Goal: Task Accomplishment & Management: Use online tool/utility

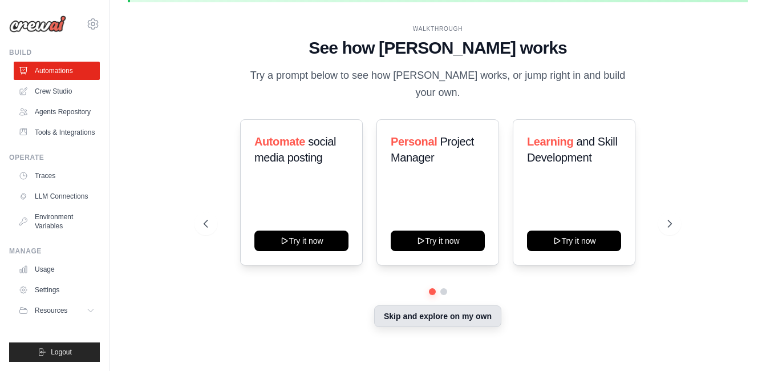
click at [426, 308] on button "Skip and explore on my own" at bounding box center [437, 316] width 127 height 22
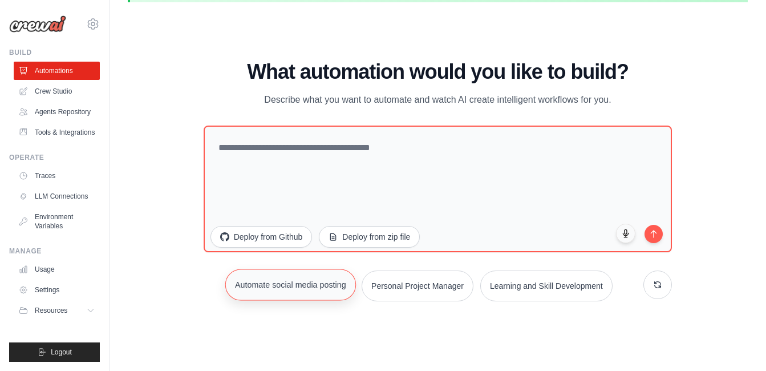
click at [314, 292] on button "Automate social media posting" at bounding box center [290, 284] width 131 height 31
click at [652, 236] on button "submit" at bounding box center [653, 232] width 19 height 19
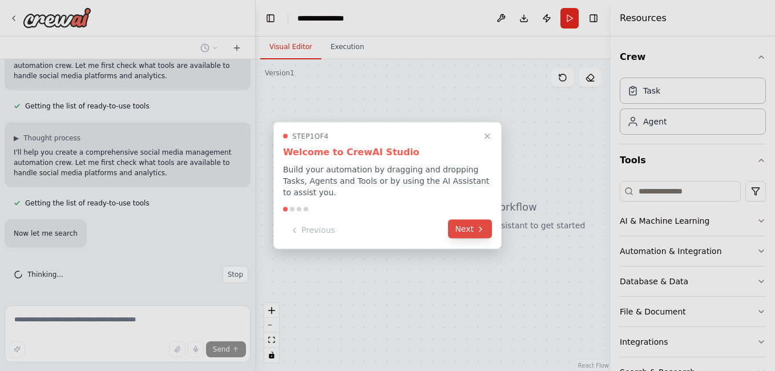
click at [477, 224] on icon at bounding box center [480, 228] width 9 height 9
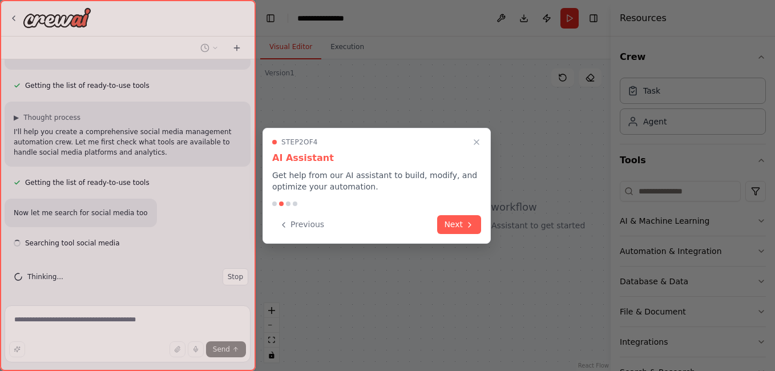
scroll to position [135, 0]
click at [477, 224] on button "Next" at bounding box center [459, 224] width 44 height 19
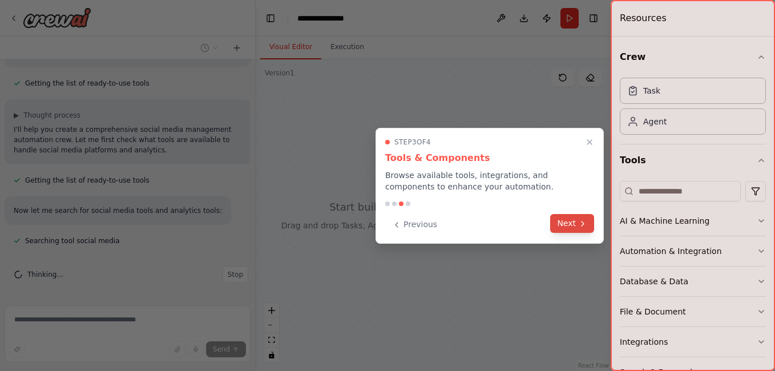
click at [563, 222] on button "Next" at bounding box center [572, 223] width 44 height 19
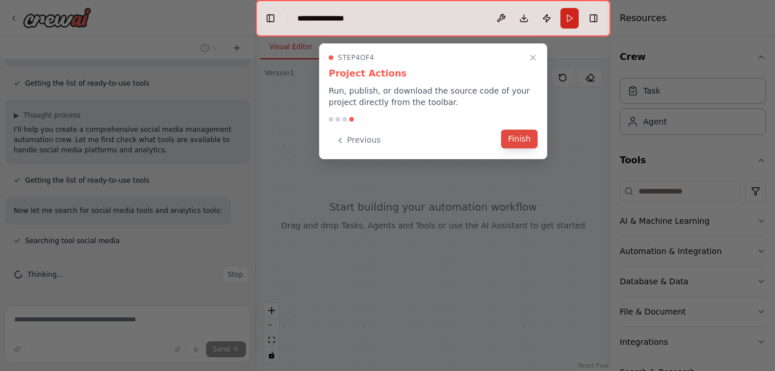
click at [516, 136] on button "Finish" at bounding box center [519, 139] width 37 height 19
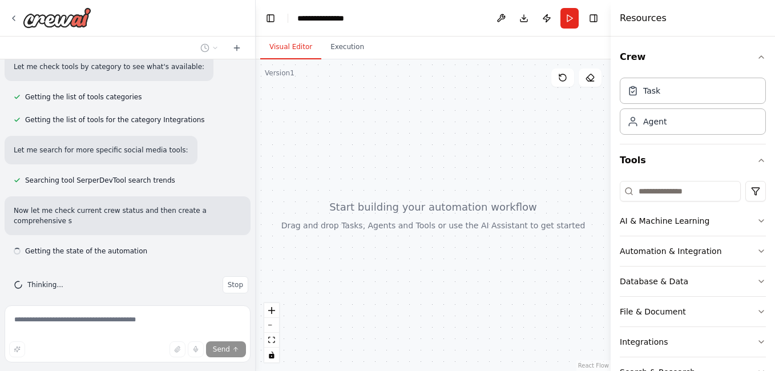
scroll to position [420, 0]
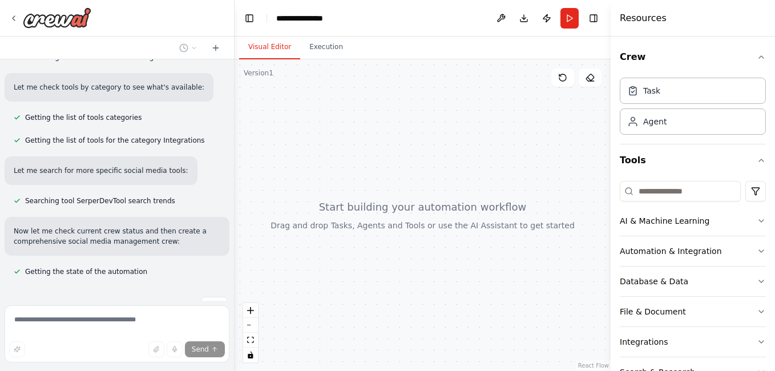
drag, startPoint x: 255, startPoint y: 111, endPoint x: 225, endPoint y: 111, distance: 29.7
click at [225, 111] on div "Create a crew that schedules and publishes social media content across multiple…" at bounding box center [387, 185] width 775 height 371
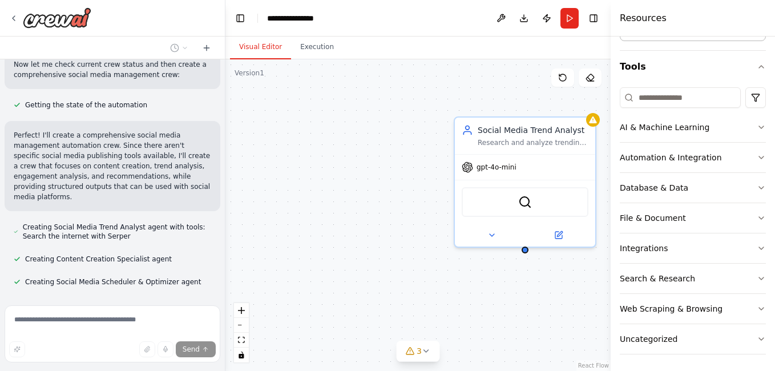
scroll to position [95, 0]
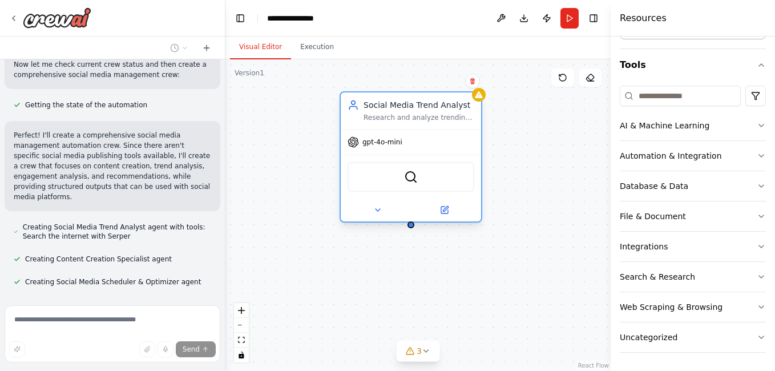
drag, startPoint x: 523, startPoint y: 132, endPoint x: 407, endPoint y: 113, distance: 117.5
click at [407, 113] on div "Social Media Trend Analyst Research and analyze trending topics, hashtags, and …" at bounding box center [419, 110] width 111 height 23
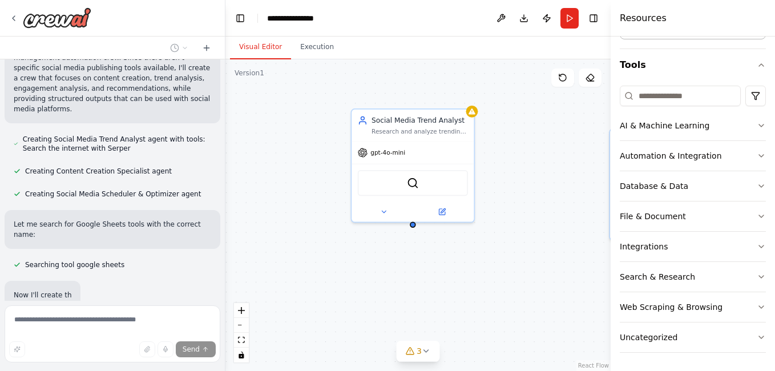
scroll to position [685, 0]
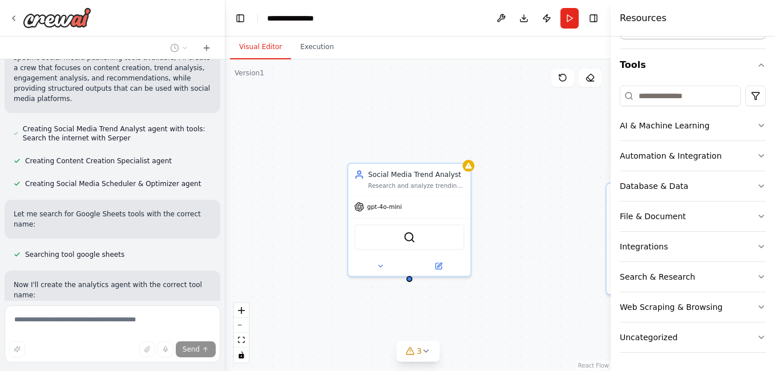
drag, startPoint x: 519, startPoint y: 178, endPoint x: 516, endPoint y: 236, distance: 57.7
click at [516, 236] on div "Social Media Trend Analyst Research and analyze trending topics, hashtags, and …" at bounding box center [417, 215] width 385 height 312
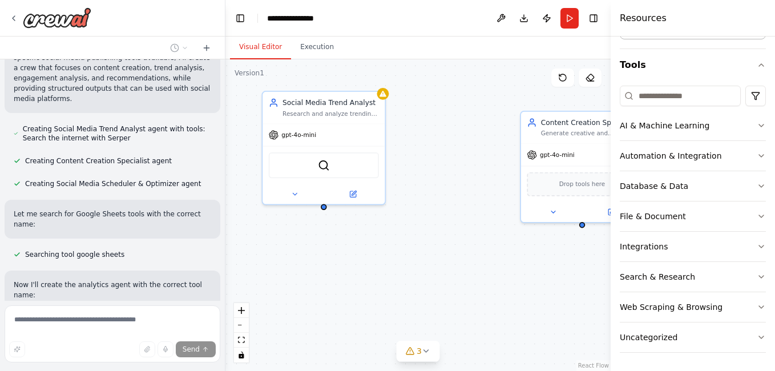
drag, startPoint x: 512, startPoint y: 240, endPoint x: 377, endPoint y: 176, distance: 149.9
click at [377, 176] on div "Social Media Trend Analyst Research and analyze trending topics, hashtags, and …" at bounding box center [417, 215] width 385 height 312
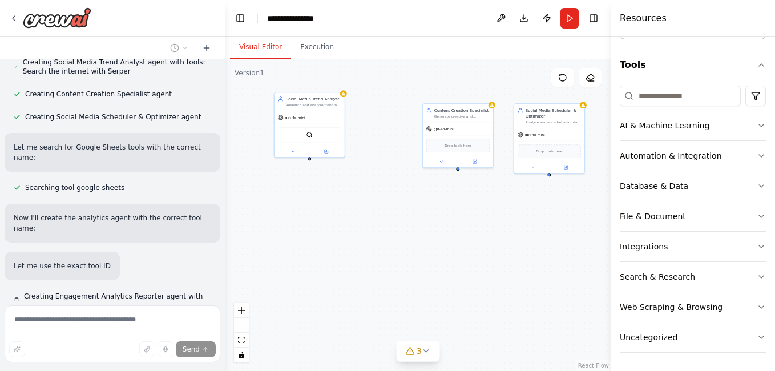
scroll to position [754, 0]
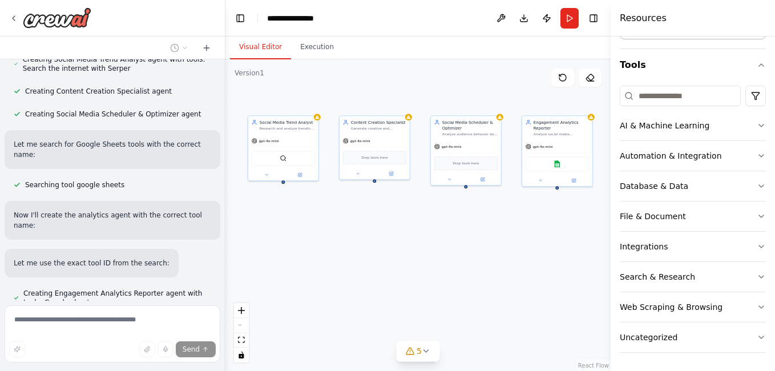
drag, startPoint x: 516, startPoint y: 261, endPoint x: 410, endPoint y: 216, distance: 115.3
click at [410, 216] on div "Social Media Trend Analyst Research and analyze trending topics, hashtags, and …" at bounding box center [417, 215] width 385 height 312
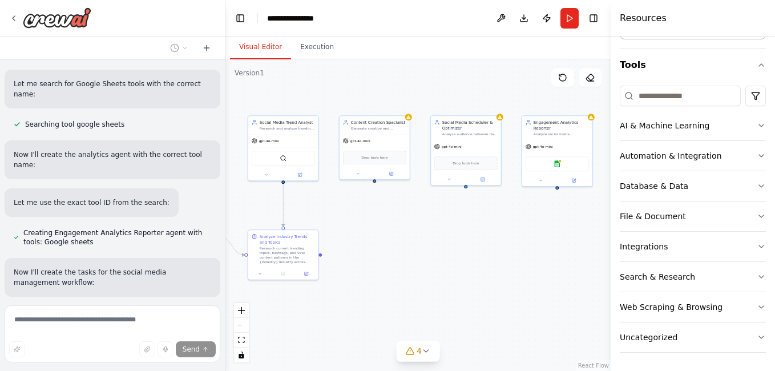
scroll to position [825, 0]
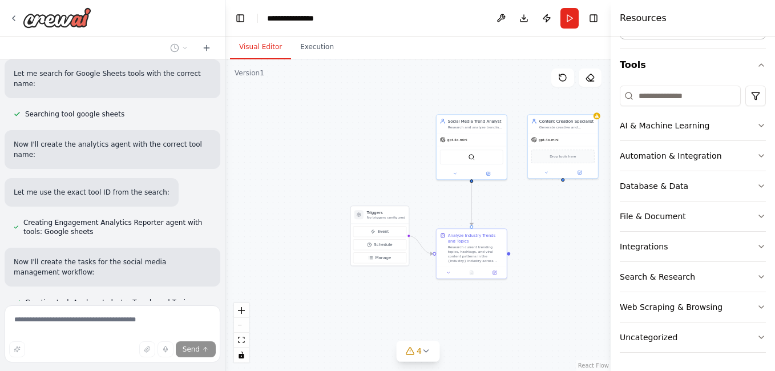
drag, startPoint x: 309, startPoint y: 215, endPoint x: 498, endPoint y: 213, distance: 188.3
click at [498, 213] on div ".deletable-edge-delete-btn { width: 20px; height: 20px; border: 0px solid #ffff…" at bounding box center [417, 215] width 385 height 312
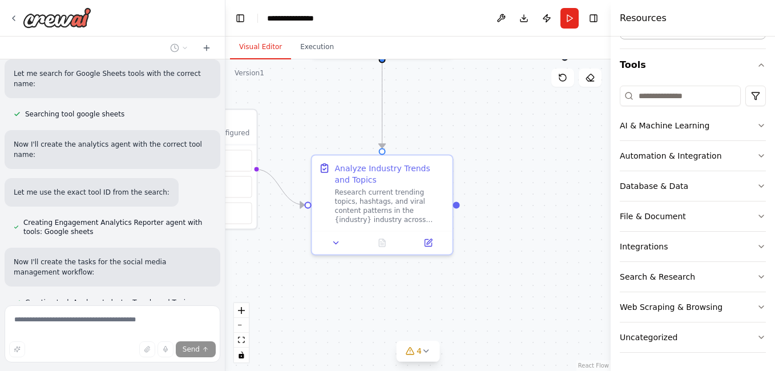
scroll to position [848, 0]
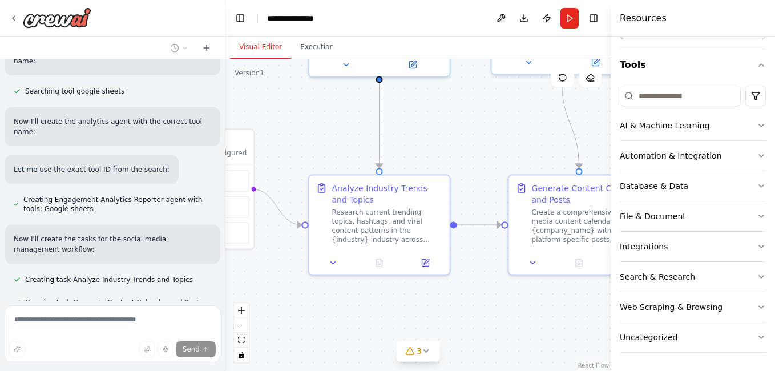
drag, startPoint x: 480, startPoint y: 313, endPoint x: 292, endPoint y: 288, distance: 189.3
click at [293, 286] on div ".deletable-edge-delete-btn { width: 20px; height: 20px; border: 0px solid #ffff…" at bounding box center [417, 215] width 385 height 312
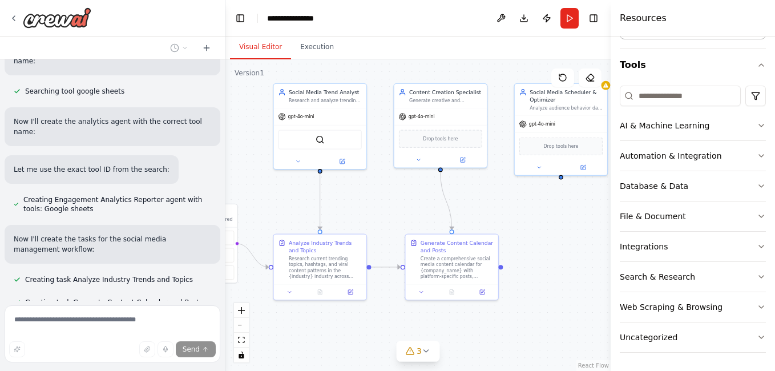
drag, startPoint x: 463, startPoint y: 146, endPoint x: 377, endPoint y: 212, distance: 107.9
click at [377, 212] on div ".deletable-edge-delete-btn { width: 20px; height: 20px; border: 0px solid #ffff…" at bounding box center [417, 215] width 385 height 312
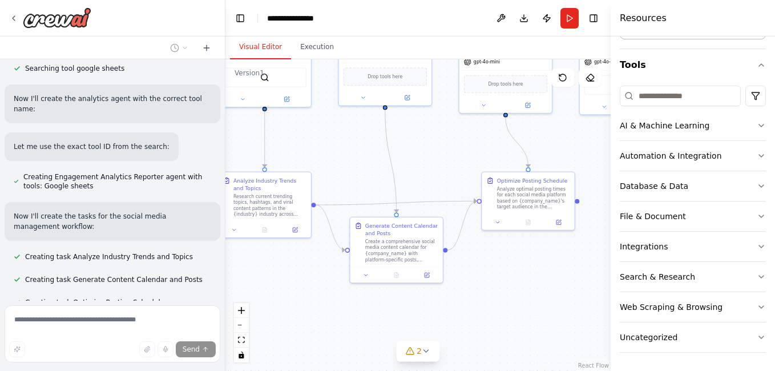
scroll to position [894, 0]
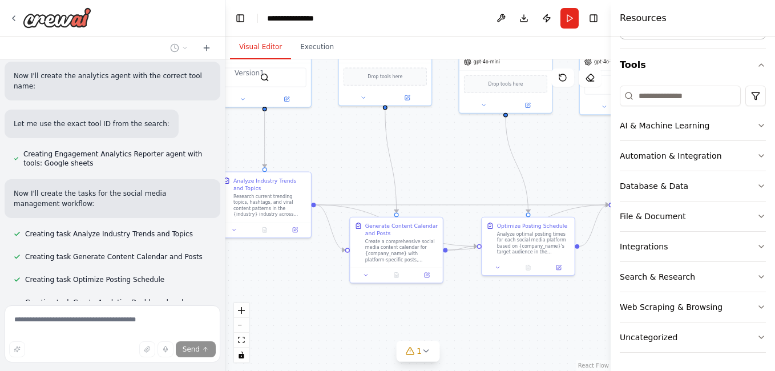
drag, startPoint x: 477, startPoint y: 239, endPoint x: 422, endPoint y: 176, distance: 83.3
click at [422, 176] on div ".deletable-edge-delete-btn { width: 20px; height: 20px; border: 0px solid #ffff…" at bounding box center [417, 215] width 385 height 312
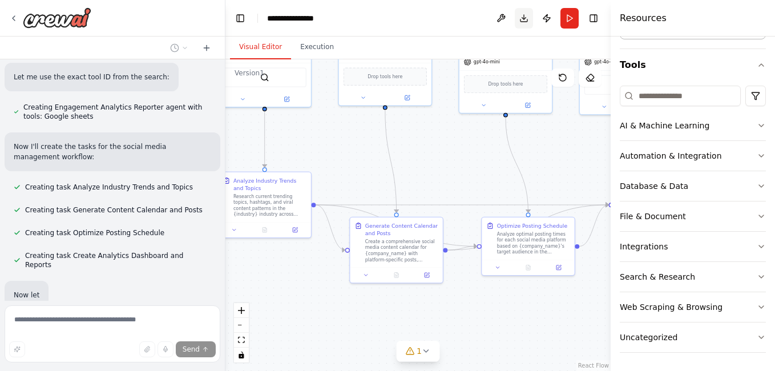
click at [520, 19] on button "Download" at bounding box center [524, 18] width 18 height 21
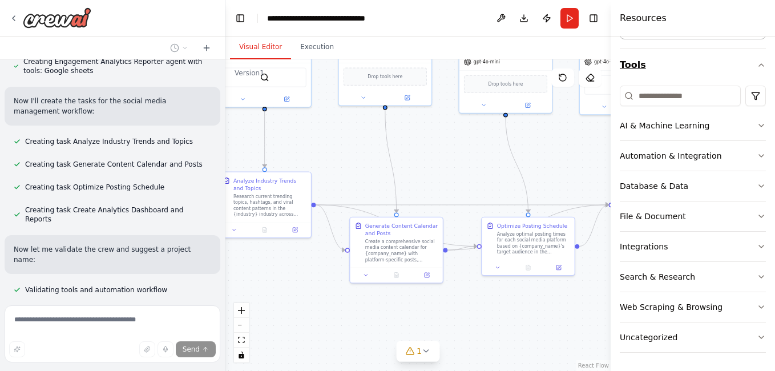
scroll to position [1013, 0]
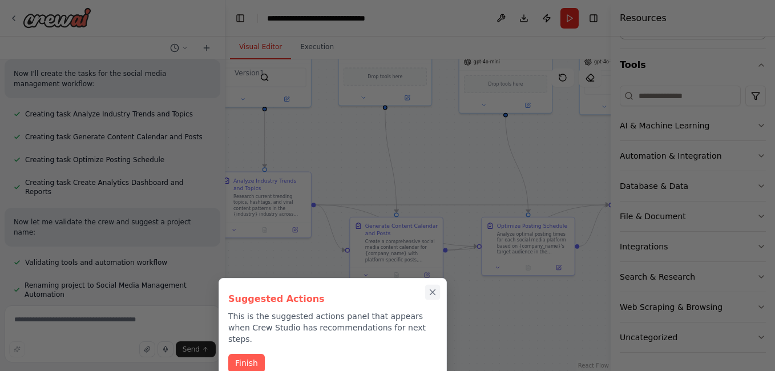
click at [430, 291] on icon "Close walkthrough" at bounding box center [432, 292] width 10 height 10
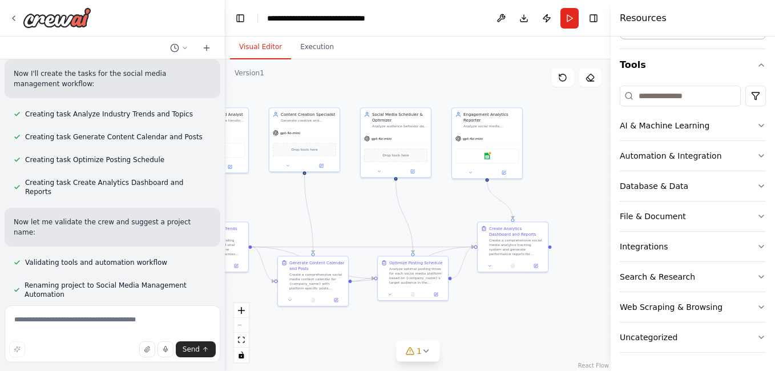
drag, startPoint x: 488, startPoint y: 164, endPoint x: 352, endPoint y: 224, distance: 149.7
click at [352, 224] on div ".deletable-edge-delete-btn { width: 20px; height: 20px; border: 0px solid #ffff…" at bounding box center [417, 215] width 385 height 312
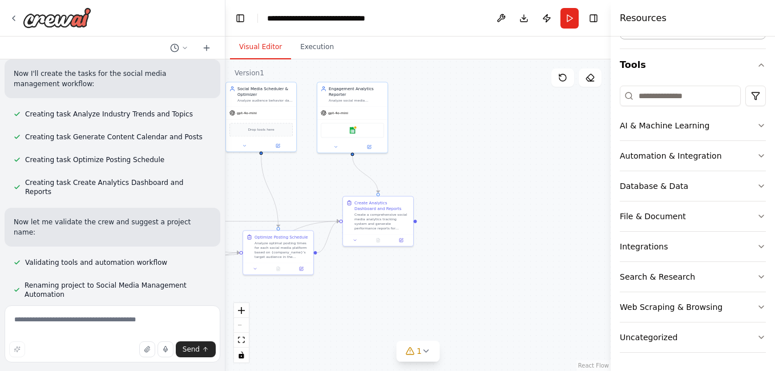
drag, startPoint x: 439, startPoint y: 221, endPoint x: 332, endPoint y: 184, distance: 113.9
click at [332, 184] on div ".deletable-edge-delete-btn { width: 20px; height: 20px; border: 0px solid #ffff…" at bounding box center [417, 215] width 385 height 312
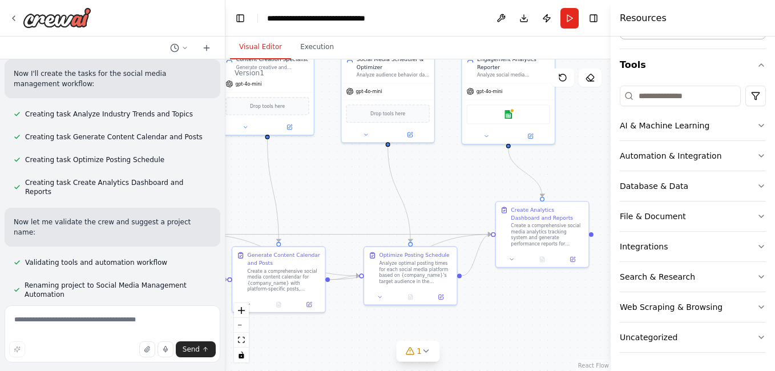
drag, startPoint x: 421, startPoint y: 165, endPoint x: 591, endPoint y: 164, distance: 170.6
click at [594, 157] on div ".deletable-edge-delete-btn { width: 20px; height: 20px; border: 0px solid #ffff…" at bounding box center [417, 215] width 385 height 312
